Goal: Task Accomplishment & Management: Use online tool/utility

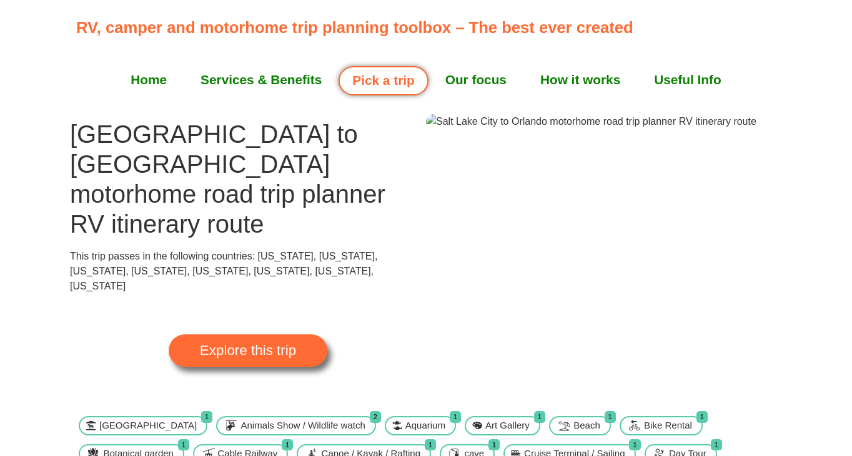
click at [261, 344] on span "Explore this trip" at bounding box center [248, 351] width 96 height 14
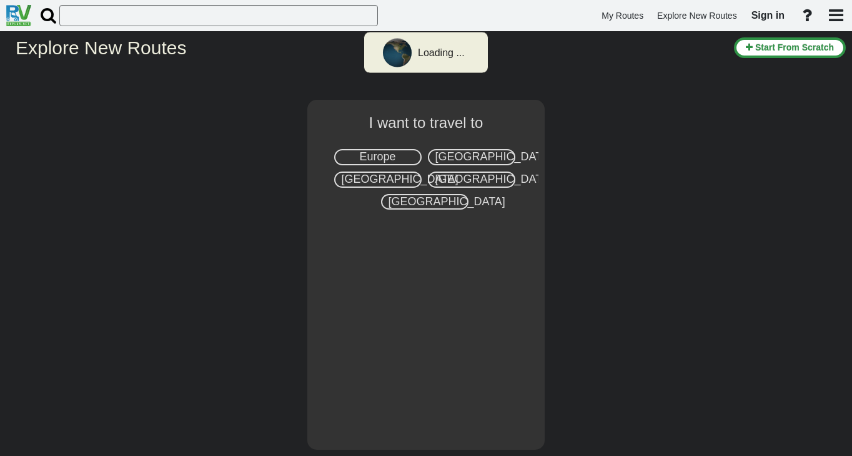
select select "number:2"
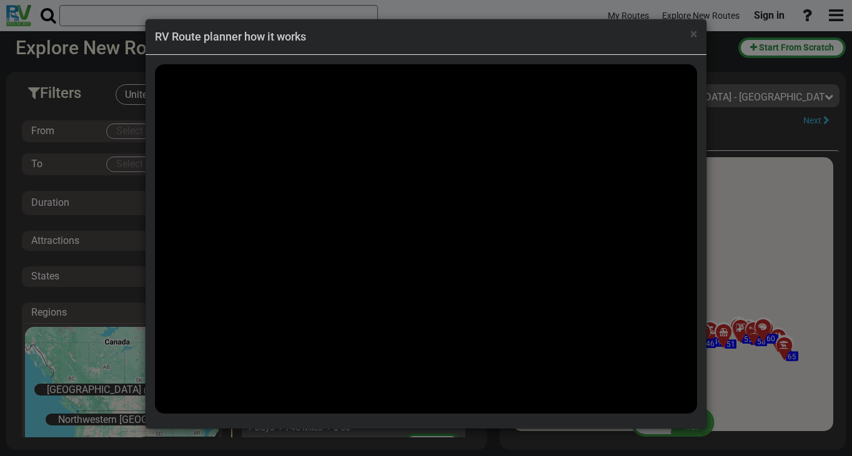
scroll to position [49983, 0]
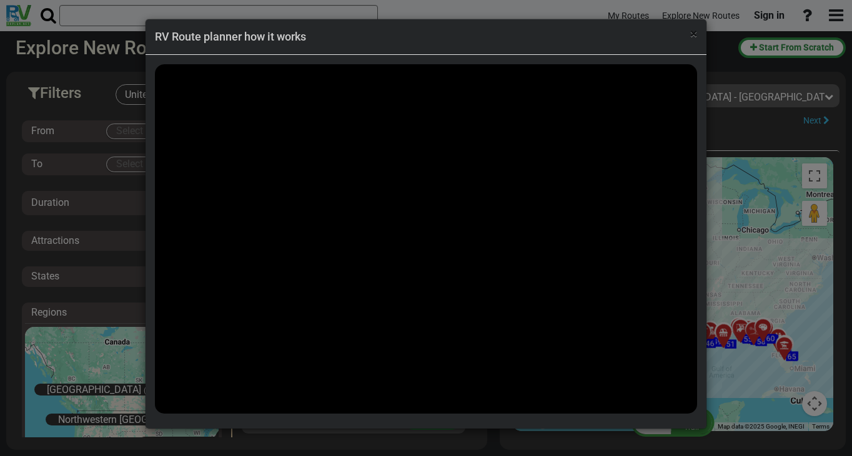
click at [693, 36] on span "×" at bounding box center [693, 33] width 7 height 15
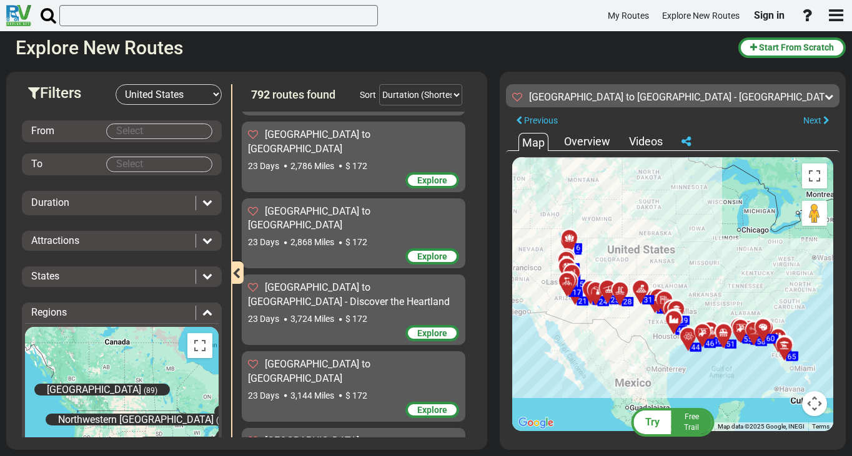
scroll to position [50327, 0]
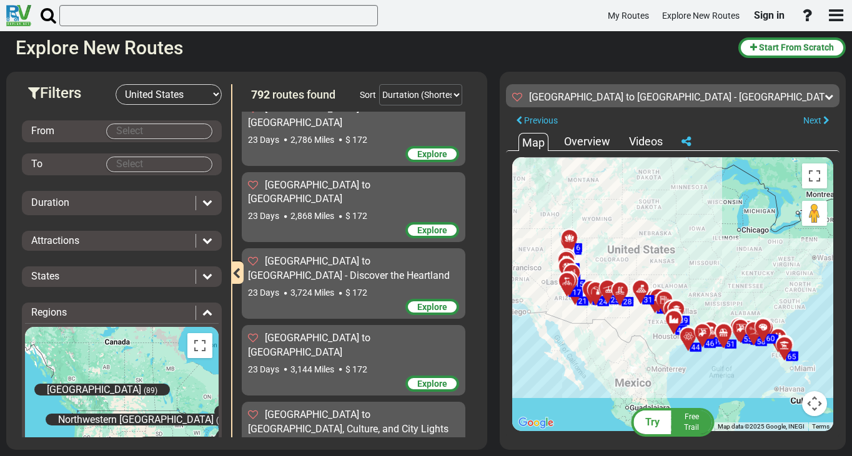
click at [132, 197] on div "Duration" at bounding box center [110, 203] width 158 height 14
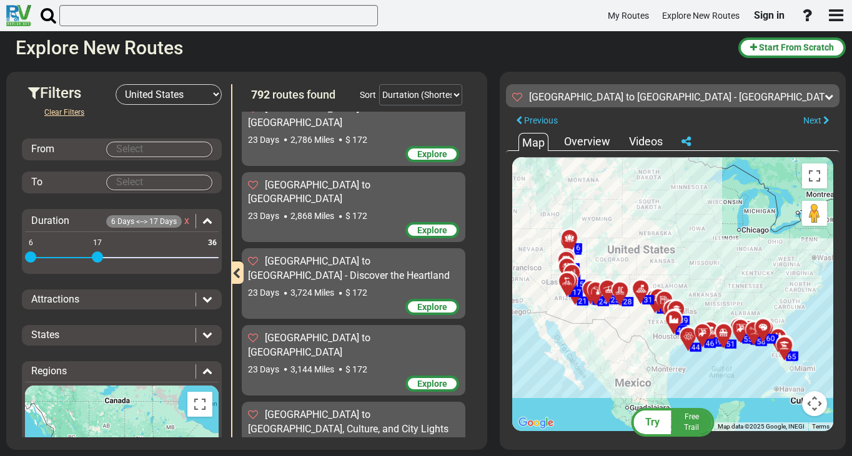
drag, startPoint x: 214, startPoint y: 239, endPoint x: 98, endPoint y: 259, distance: 117.9
click at [98, 259] on span at bounding box center [97, 257] width 11 height 11
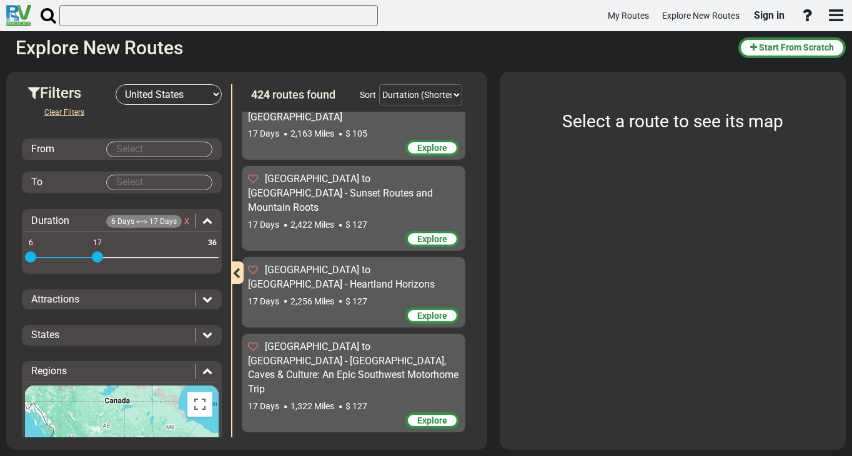
scroll to position [28692, 0]
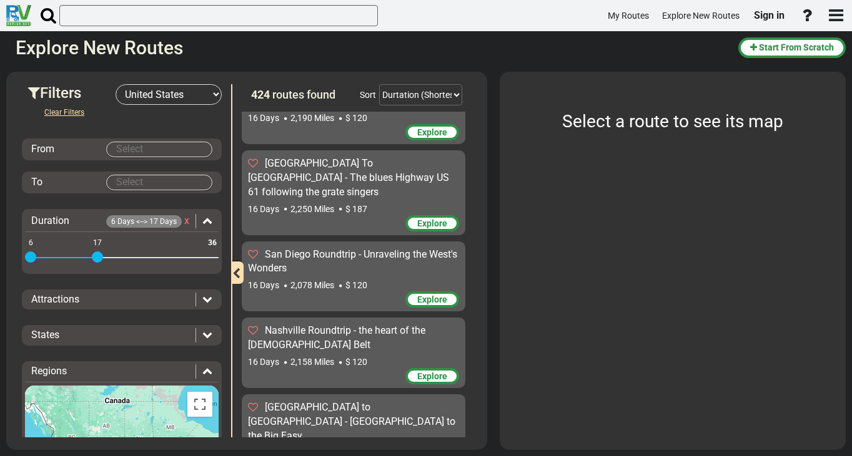
click at [167, 149] on input "Select" at bounding box center [159, 149] width 105 height 14
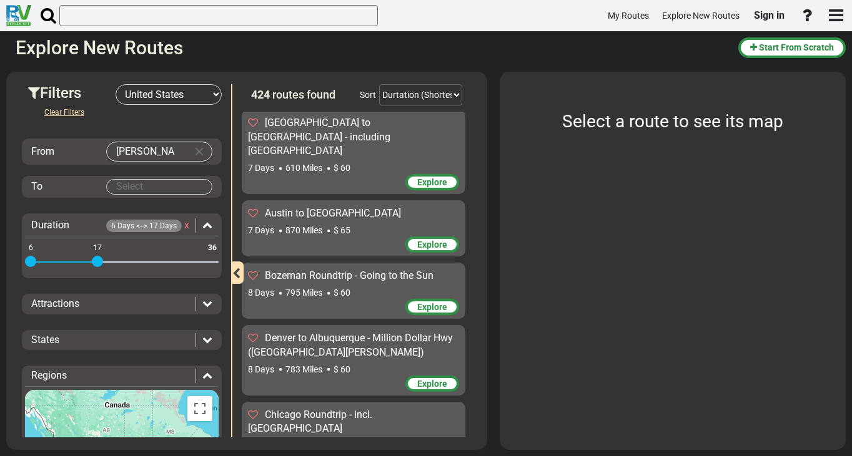
scroll to position [0, 0]
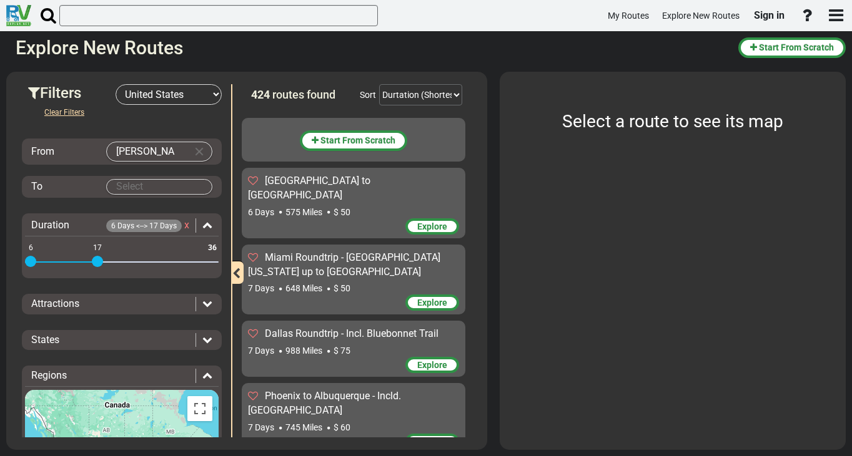
click at [149, 153] on input "sal" at bounding box center [147, 151] width 80 height 19
click at [162, 168] on body "My Routes Explore New Routes Sign in ×" at bounding box center [426, 228] width 852 height 456
click at [159, 154] on input "salt" at bounding box center [147, 151] width 80 height 19
click at [139, 177] on span "Salt Lake City" at bounding box center [165, 175] width 99 height 10
type input "Salt Lake City"
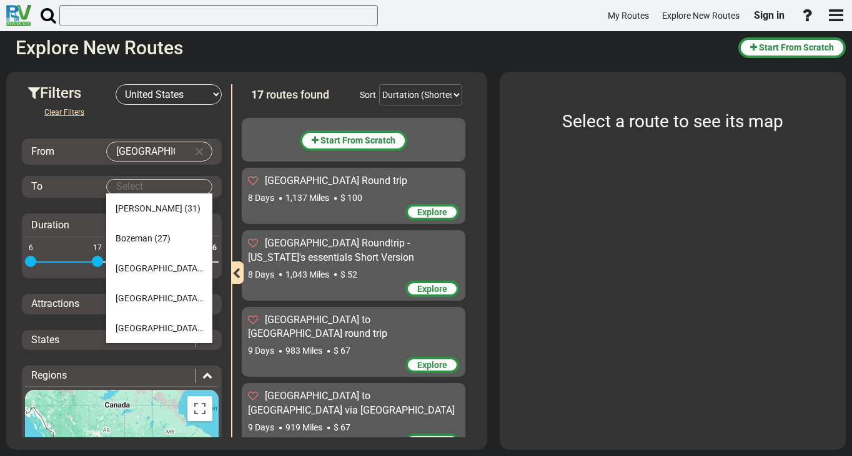
click at [141, 185] on input "Select" at bounding box center [159, 187] width 105 height 14
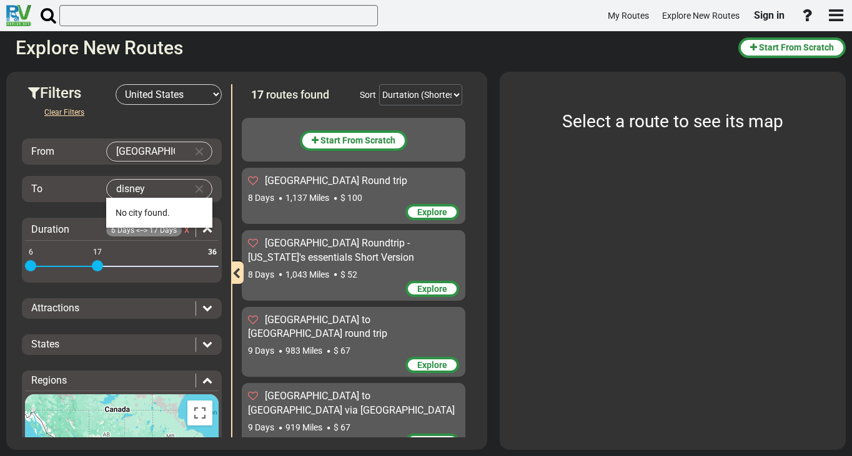
type input "disney"
click at [165, 189] on input "disney" at bounding box center [147, 189] width 80 height 19
click at [205, 189] on button "Clear Input" at bounding box center [199, 189] width 19 height 19
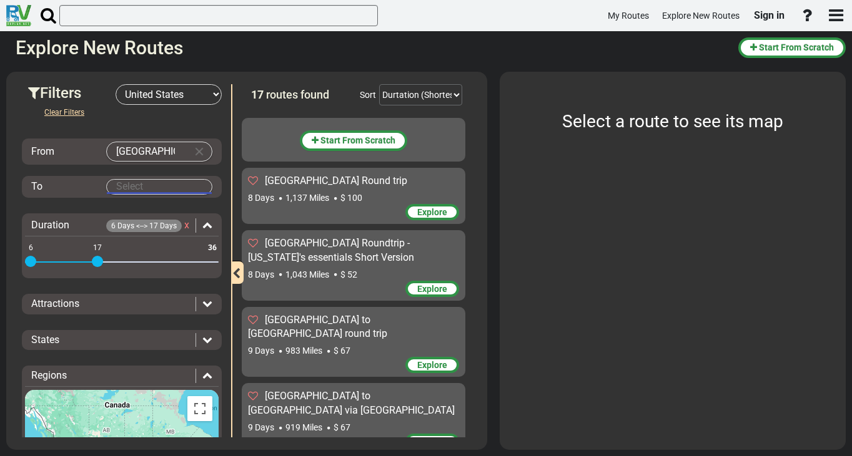
click at [157, 185] on input "Select" at bounding box center [159, 187] width 105 height 14
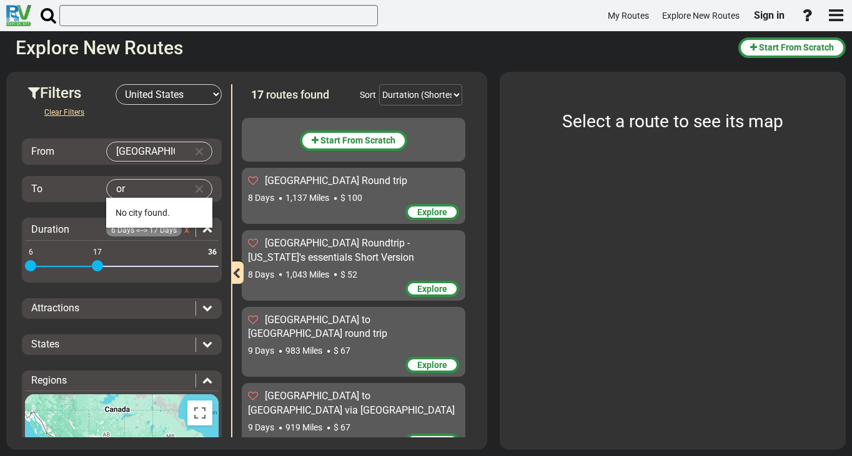
type input "o"
type input "florida"
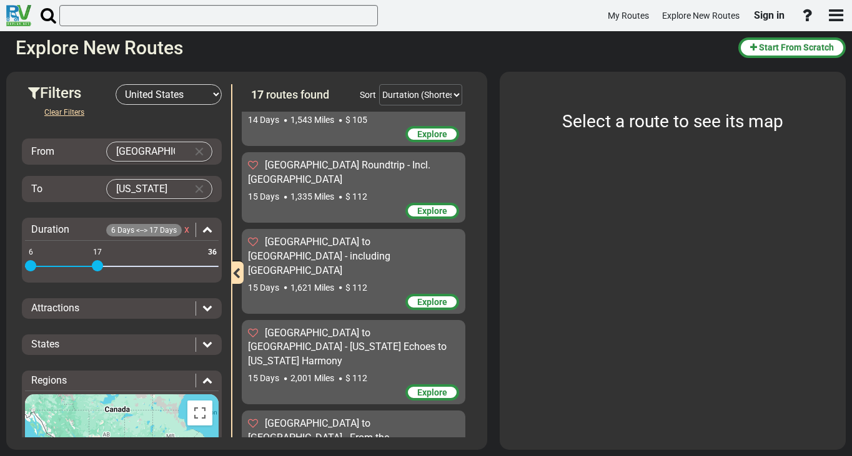
scroll to position [917, 0]
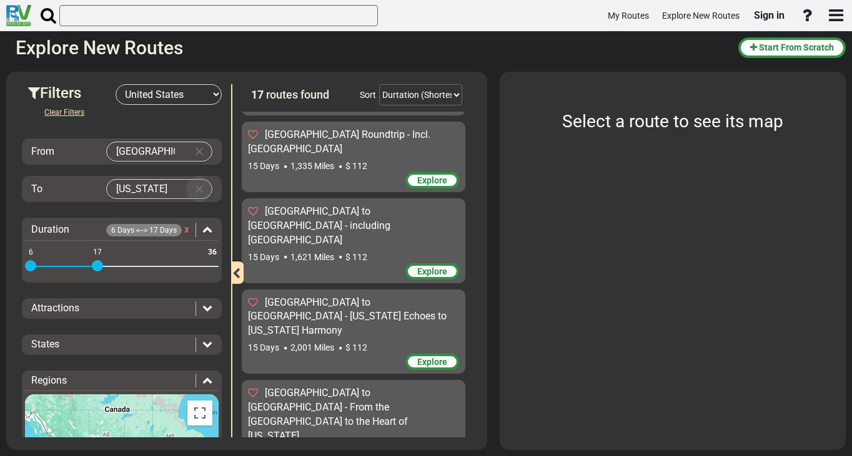
click at [198, 191] on button "Clear Input" at bounding box center [199, 189] width 19 height 19
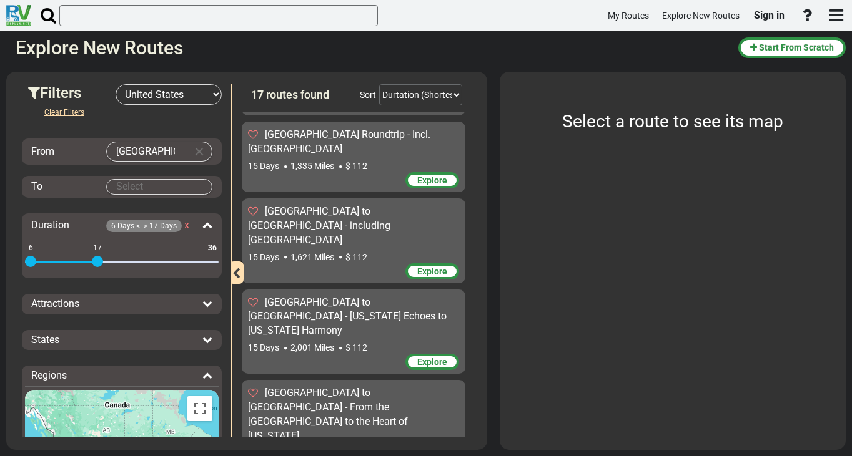
drag, startPoint x: 99, startPoint y: 259, endPoint x: 261, endPoint y: 254, distance: 162.4
drag, startPoint x: 96, startPoint y: 264, endPoint x: 226, endPoint y: 269, distance: 130.6
click at [226, 269] on div "Filters -- Select Destination -- Europe United States Canada Australia New Zeal…" at bounding box center [121, 260] width 219 height 353
click at [150, 187] on input "Select" at bounding box center [159, 187] width 105 height 14
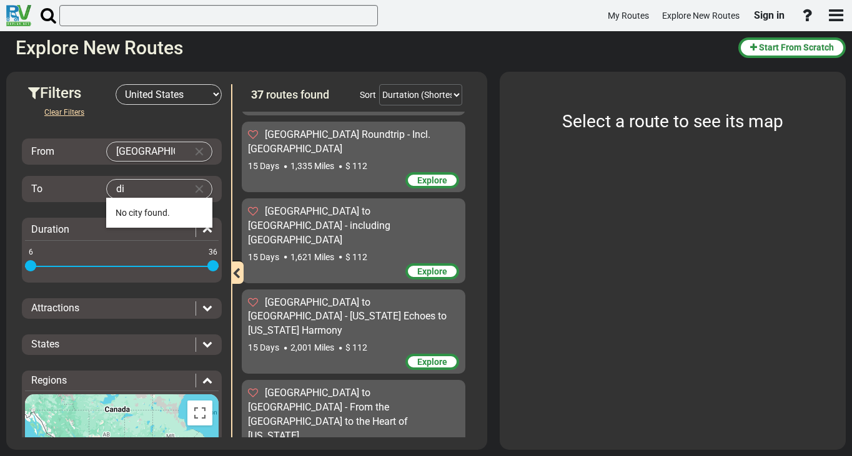
type input "d"
click at [145, 241] on span "Orl ando" at bounding box center [131, 243] width 31 height 10
type input "Orlando"
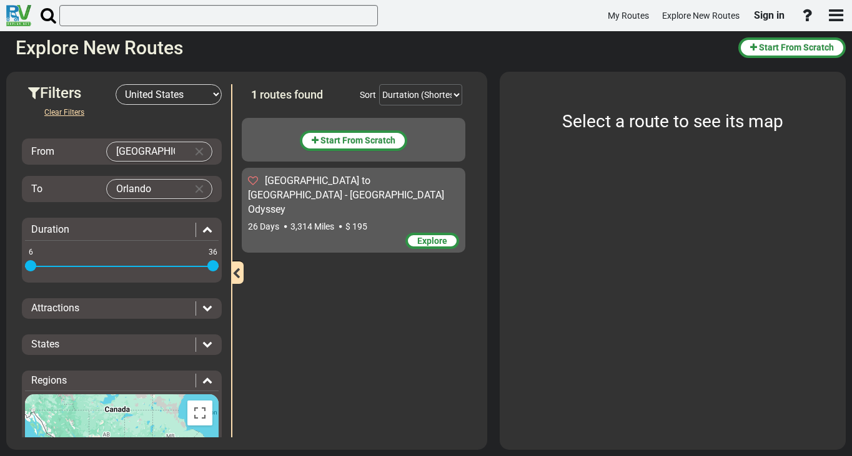
scroll to position [0, 0]
click at [355, 142] on span "Start From Scratch" at bounding box center [357, 141] width 75 height 10
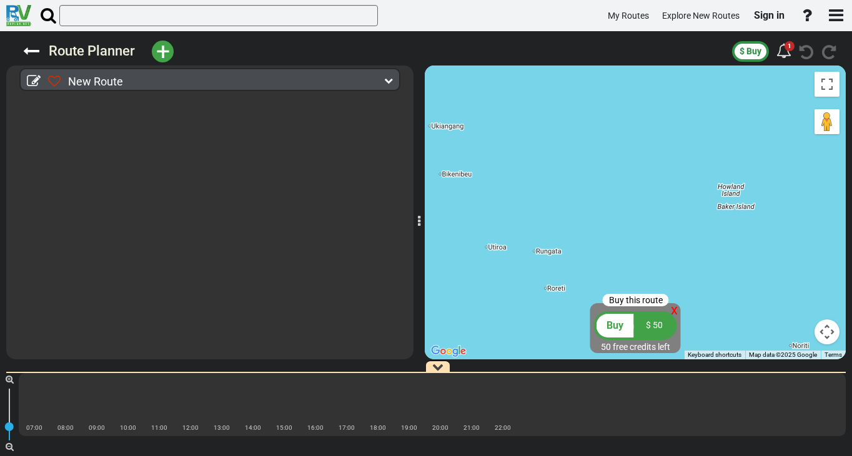
click at [97, 82] on span "New Route" at bounding box center [95, 81] width 55 height 13
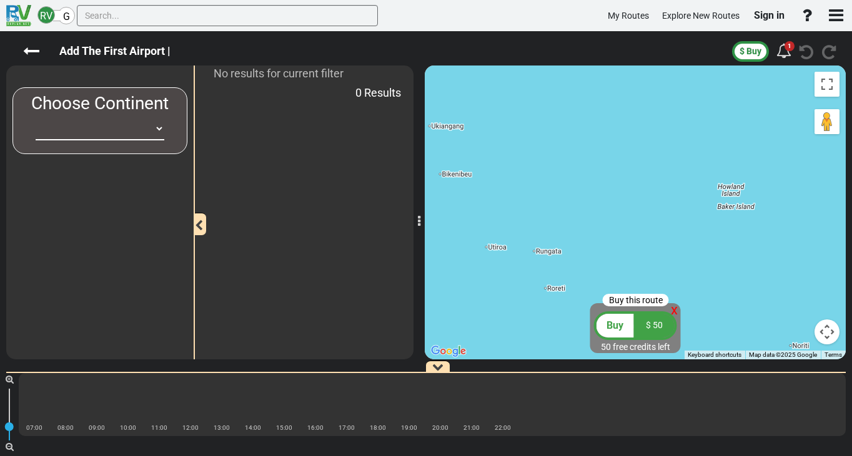
select select "number:2"
click option "United States" at bounding box center [0, 0] width 0 height 0
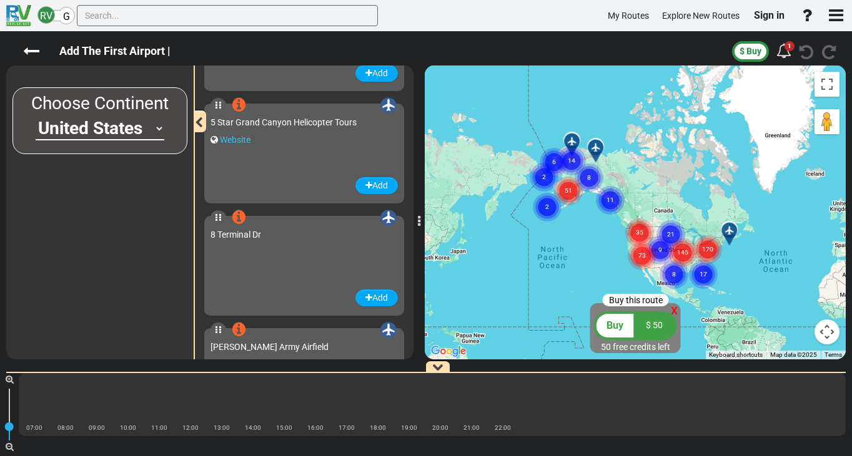
scroll to position [112, 0]
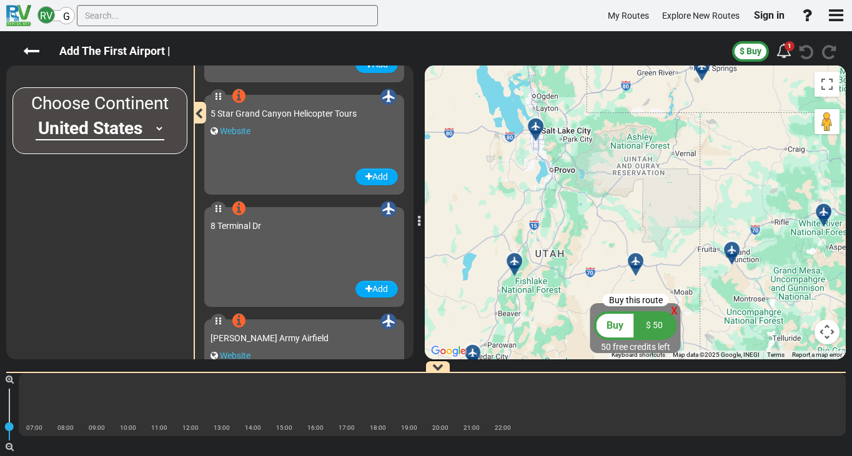
click at [576, 228] on div "To activate drag with keyboard, press Alt + Enter. Once in keyboard drag state,…" at bounding box center [635, 213] width 421 height 294
click at [536, 128] on div at bounding box center [540, 131] width 21 height 19
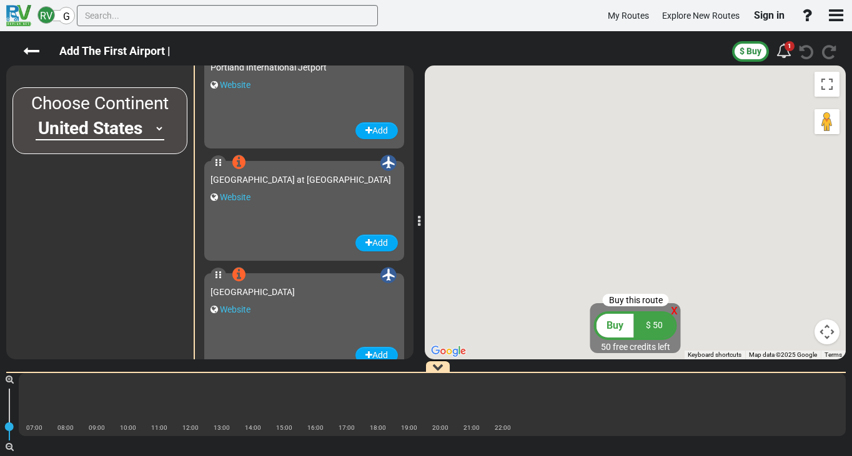
scroll to position [52264, 0]
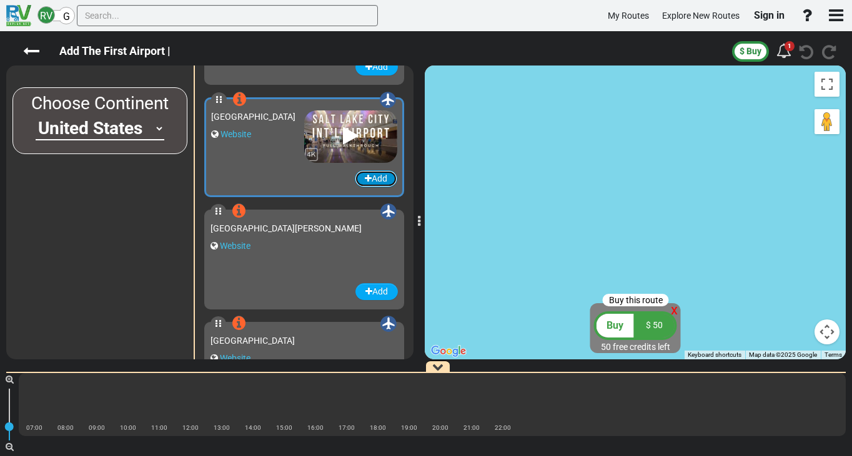
click at [373, 180] on button "Add" at bounding box center [376, 178] width 42 height 17
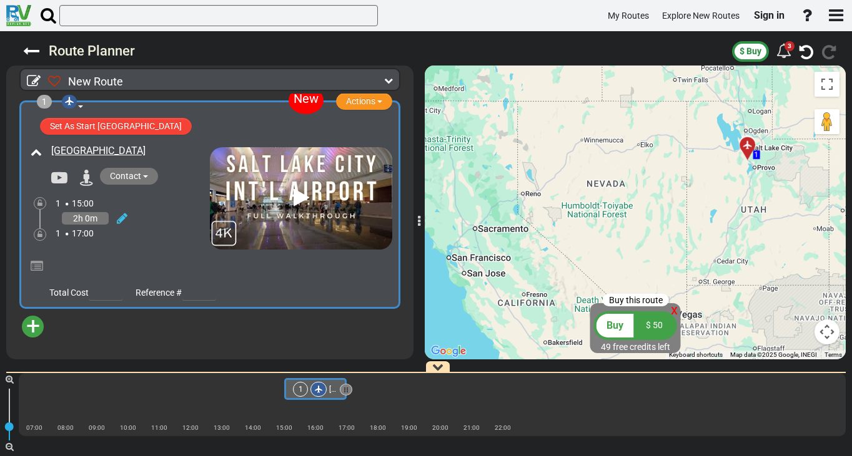
click at [36, 328] on span "+" at bounding box center [33, 326] width 14 height 29
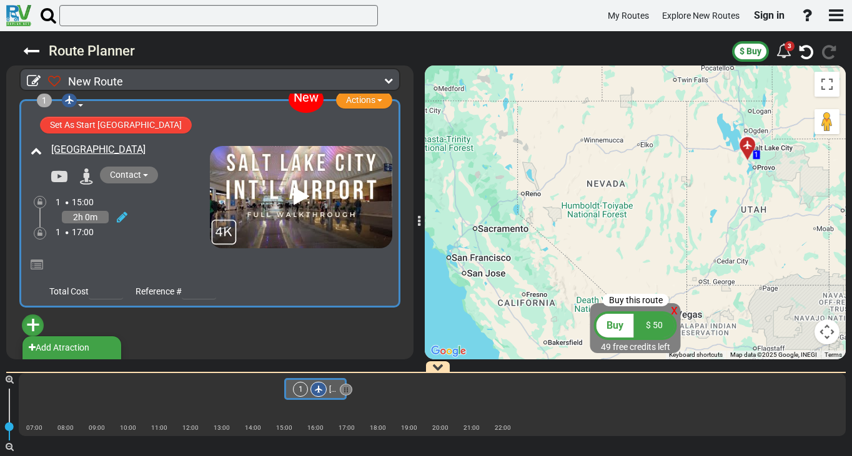
scroll to position [0, 0]
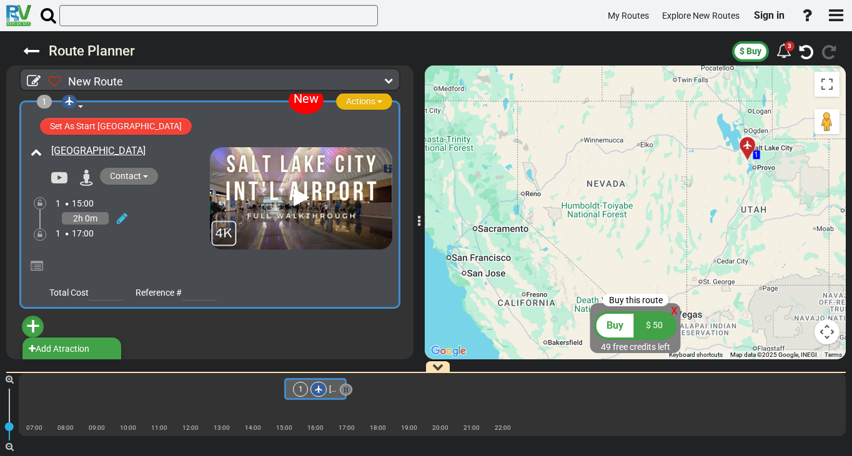
click at [370, 97] on span "Actions" at bounding box center [360, 101] width 29 height 10
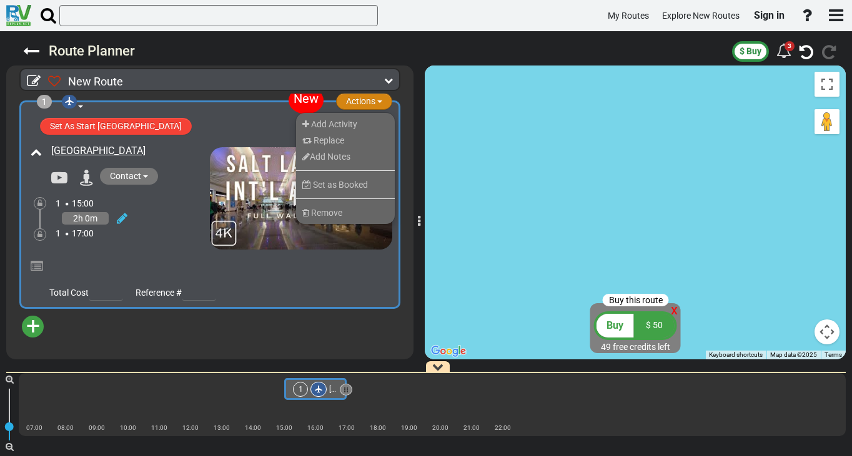
click at [370, 97] on span "Actions" at bounding box center [360, 101] width 29 height 10
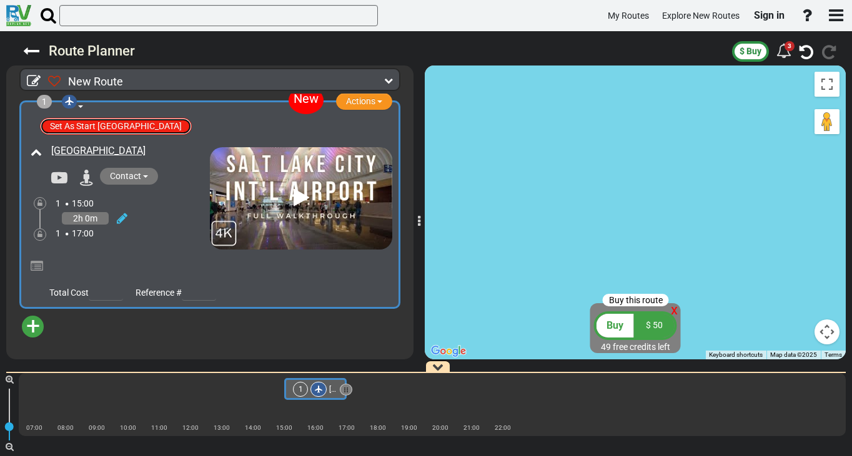
click at [111, 129] on button "Set As Start Route Airport" at bounding box center [116, 126] width 152 height 17
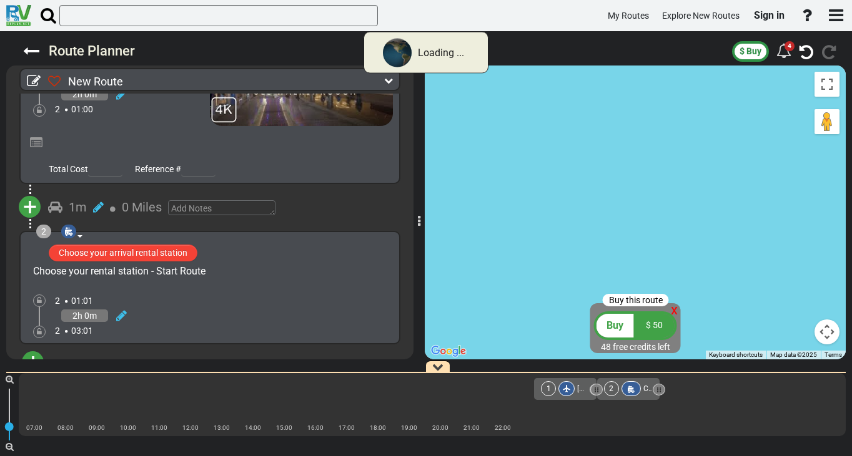
scroll to position [151, 0]
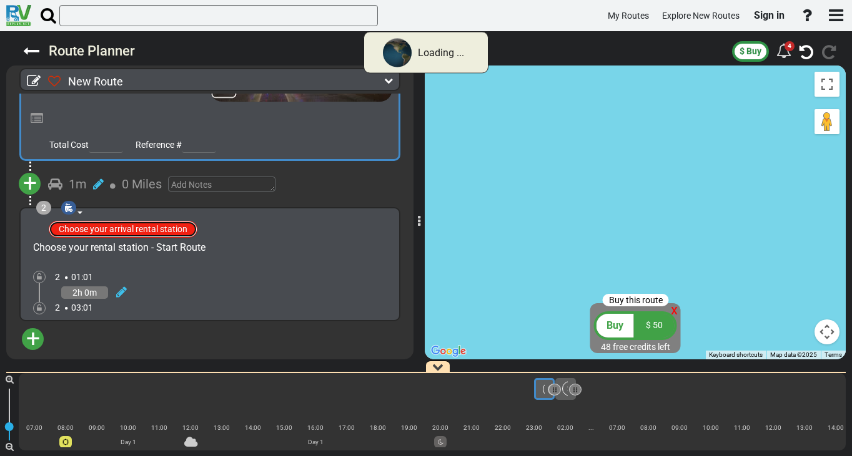
click at [147, 226] on button "Choose your arrival rental station" at bounding box center [123, 229] width 149 height 17
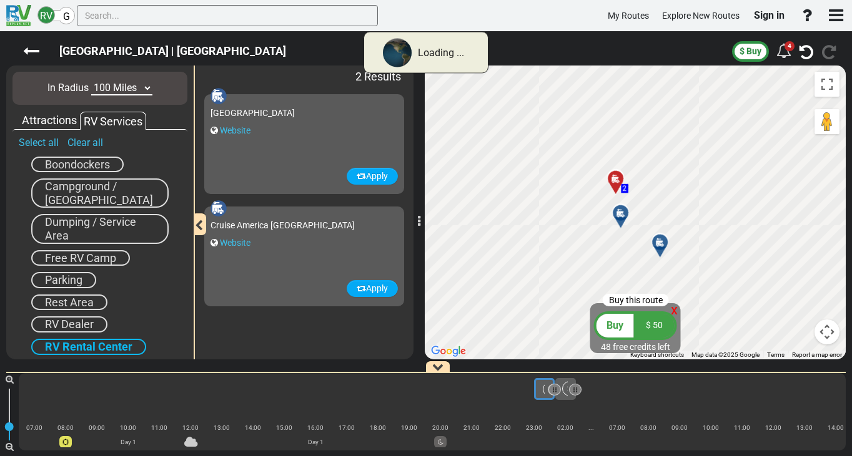
scroll to position [0, 256]
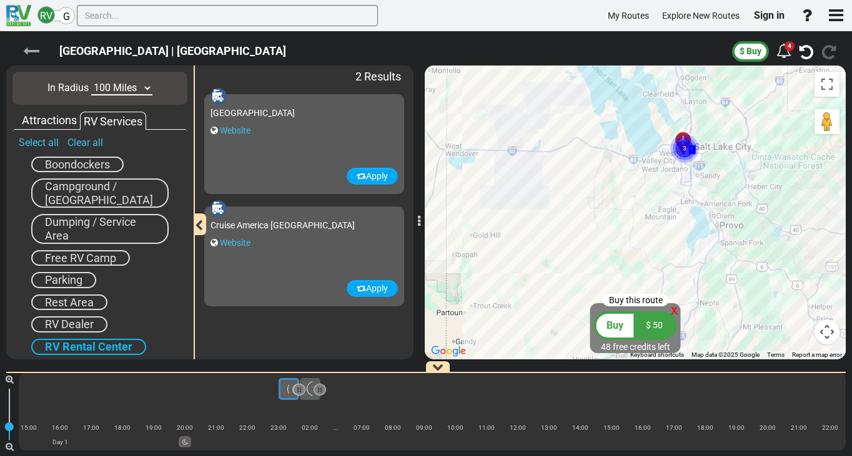
click at [31, 51] on icon at bounding box center [31, 51] width 16 height 16
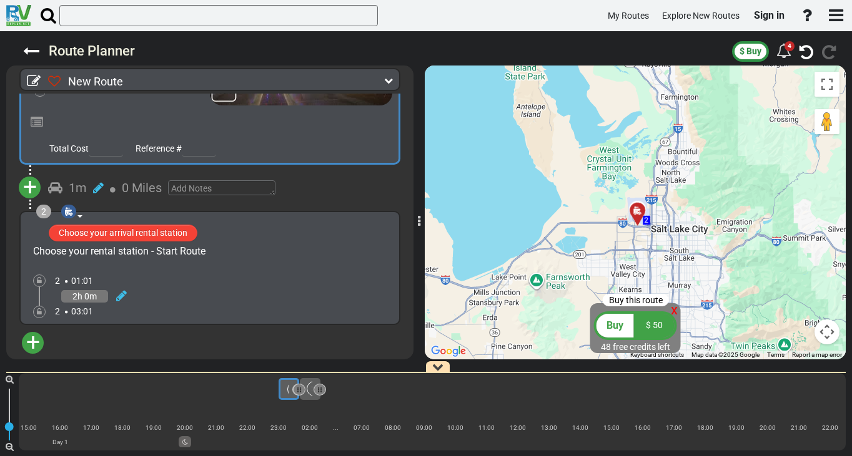
scroll to position [148, 0]
click at [94, 230] on button "Choose your arrival rental station" at bounding box center [123, 232] width 149 height 17
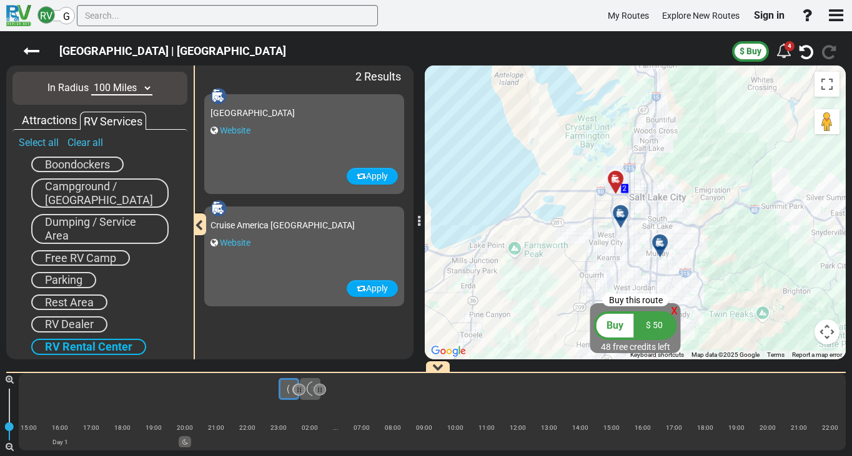
click at [623, 212] on icon at bounding box center [620, 214] width 12 height 10
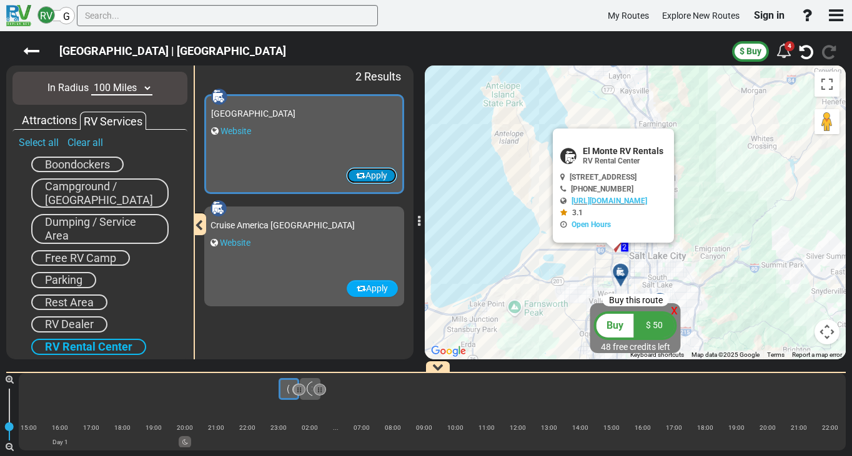
click at [368, 174] on button "Apply" at bounding box center [371, 175] width 51 height 17
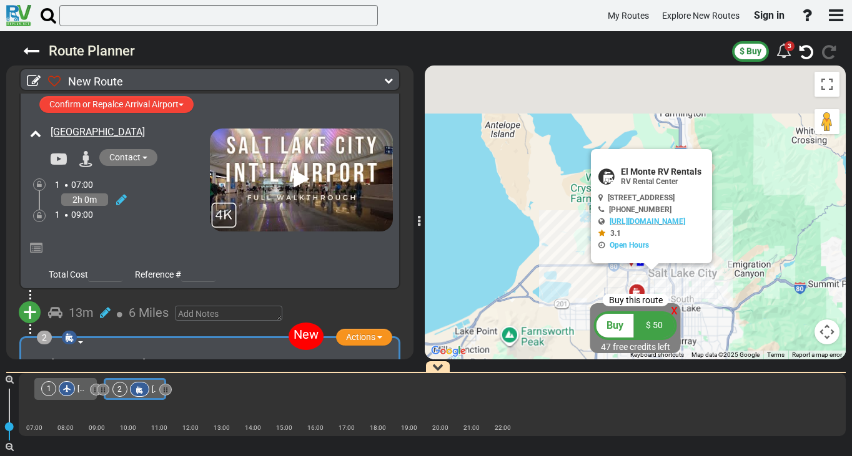
scroll to position [215, 0]
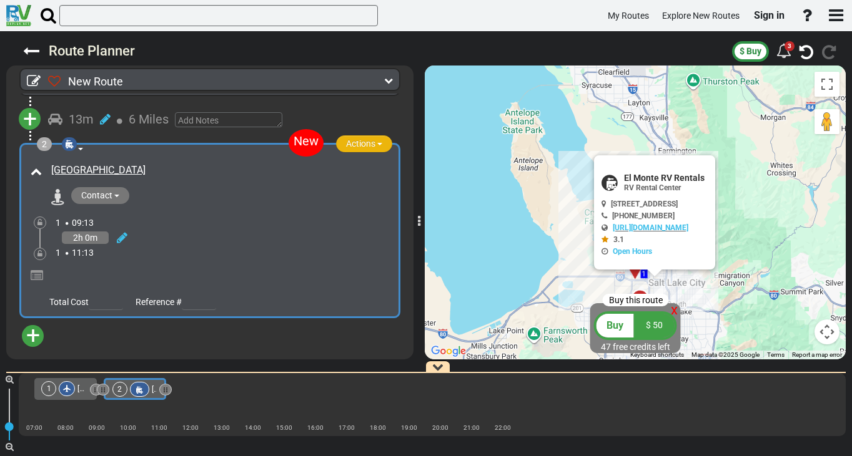
click at [353, 141] on span "Actions" at bounding box center [360, 144] width 29 height 10
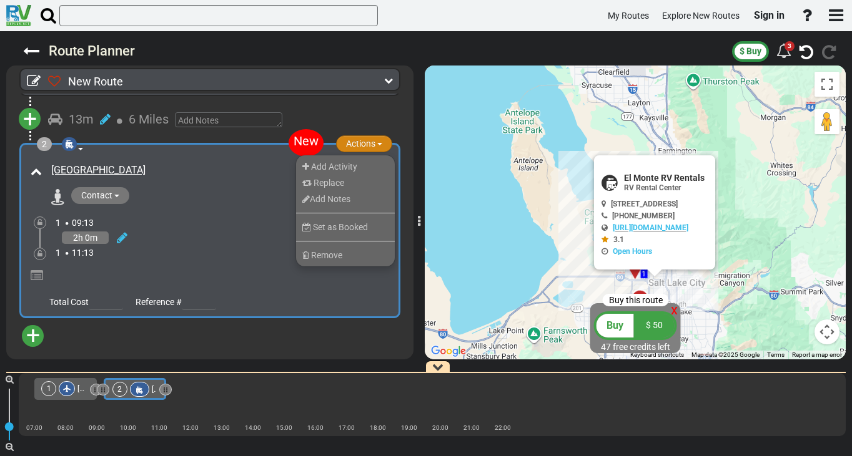
click at [368, 137] on button "Actions" at bounding box center [364, 144] width 56 height 17
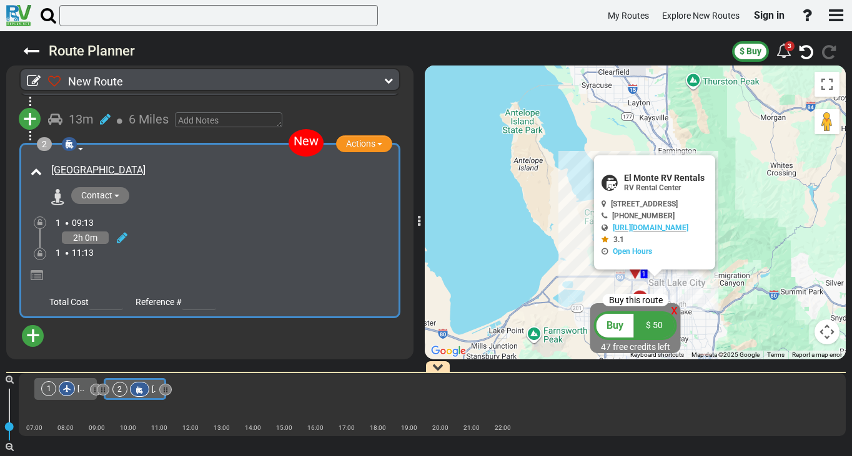
scroll to position [218, 0]
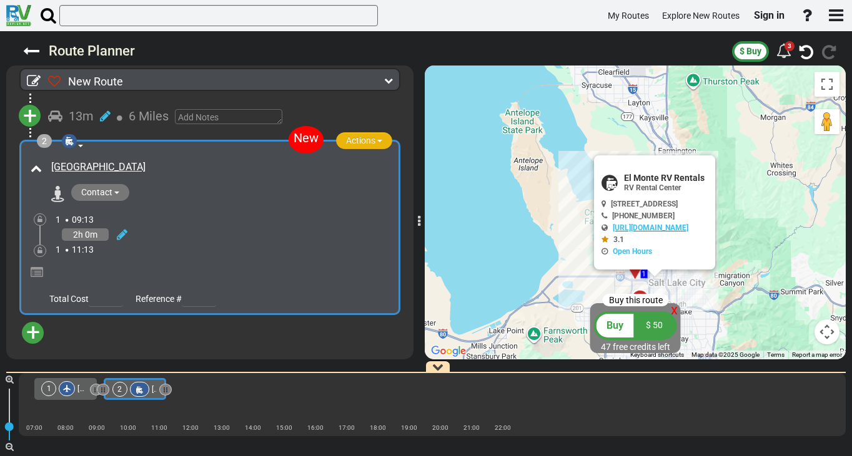
click at [358, 138] on span "Actions" at bounding box center [360, 141] width 29 height 10
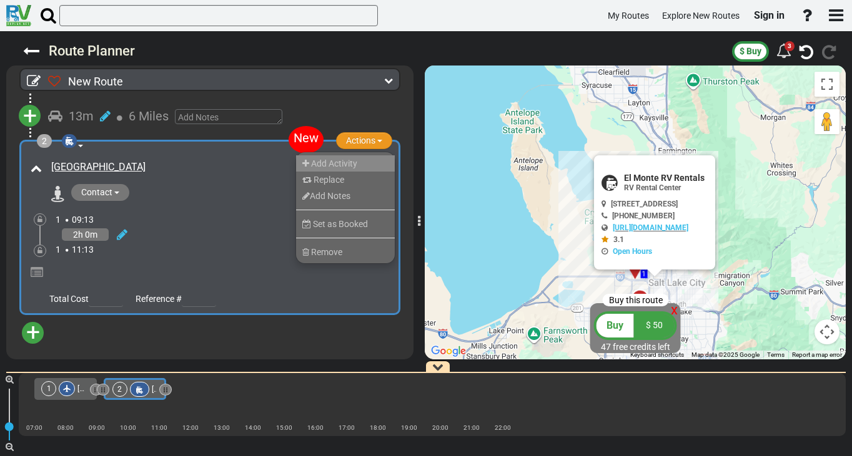
click at [358, 157] on li "Add Activity" at bounding box center [345, 163] width 99 height 16
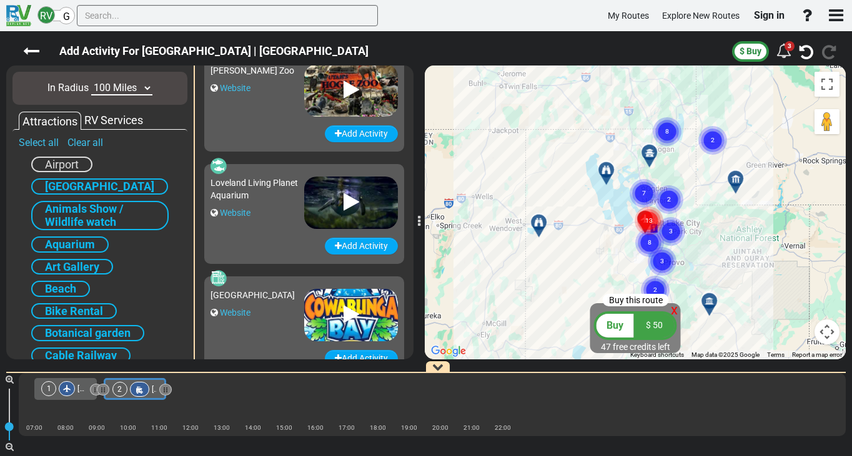
scroll to position [1332, 0]
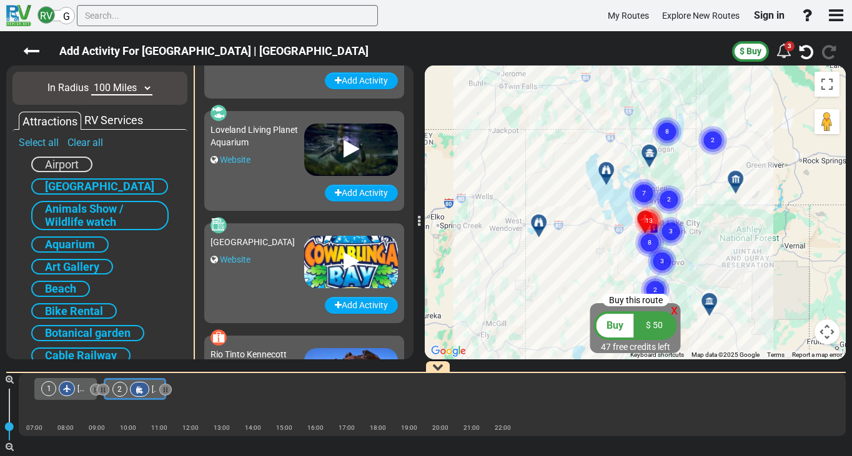
click at [21, 54] on div "Add Activity For El Monte Salt Lake City | El Monte Salt Lake City" at bounding box center [374, 51] width 716 height 27
click at [32, 57] on icon at bounding box center [31, 51] width 16 height 16
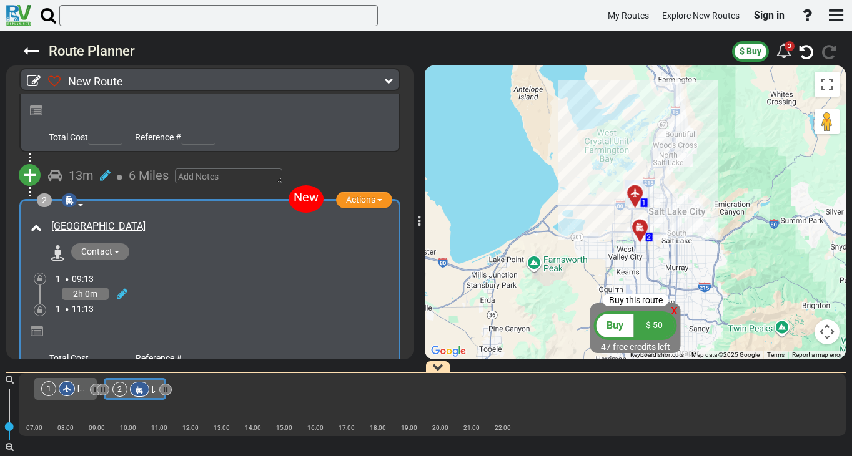
scroll to position [218, 0]
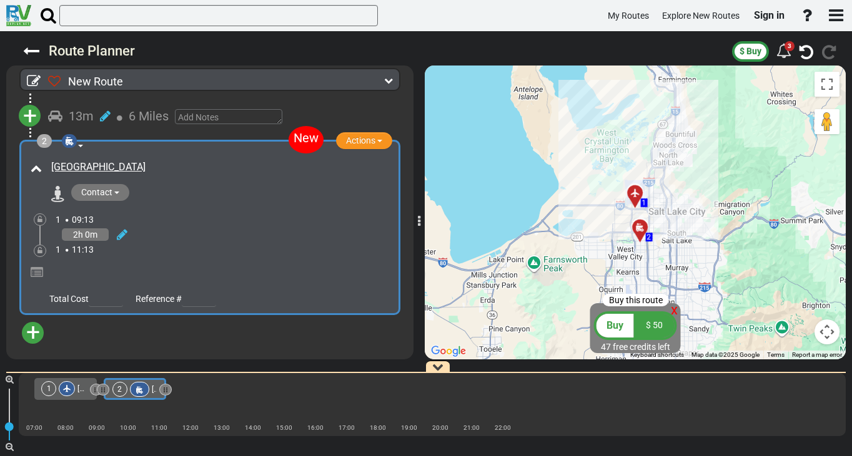
click at [34, 330] on span "+" at bounding box center [33, 332] width 14 height 29
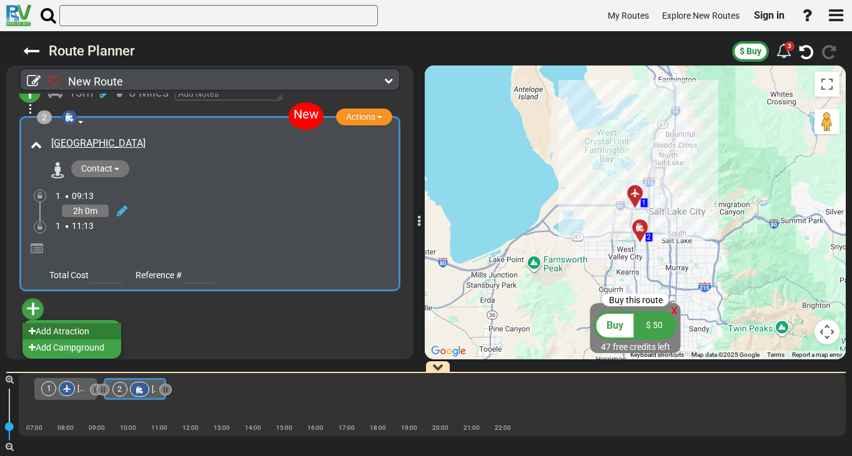
click at [78, 331] on li "Add Atraction" at bounding box center [71, 331] width 99 height 16
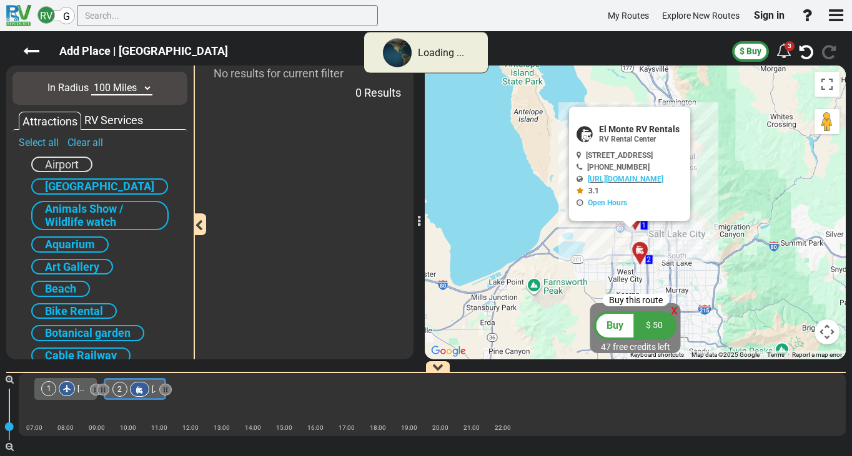
click at [132, 94] on select "10 Miles 50 Miles 100 Miles 250 Miles 500 Miles 1000 Miles" at bounding box center [121, 88] width 61 height 14
click at [122, 87] on select "10 Miles 50 Miles 100 Miles 250 Miles 500 Miles 1000 Miles" at bounding box center [121, 88] width 61 height 14
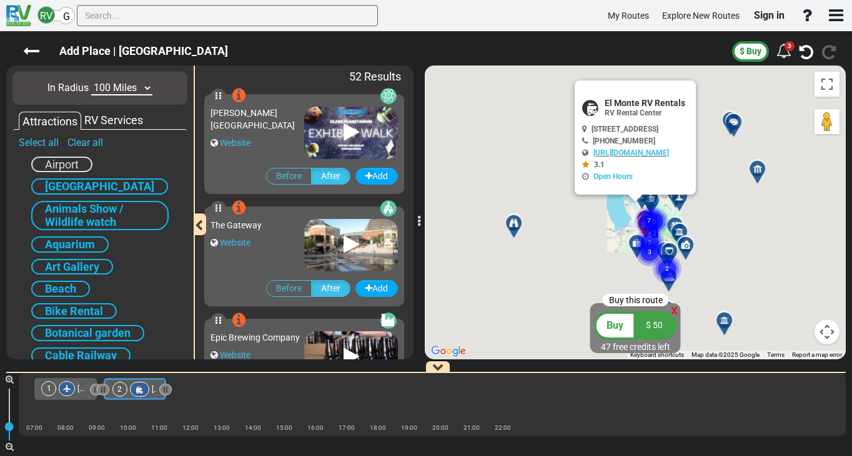
select select "number:1000"
click option "1000 Miles" at bounding box center [0, 0] width 0 height 0
